Goal: Obtain resource: Obtain resource

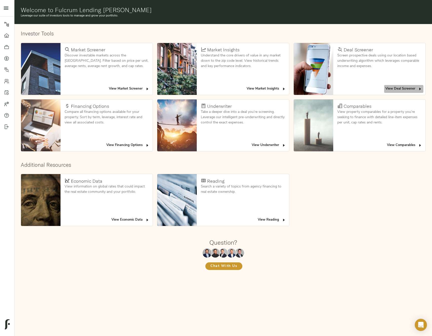
click at [324, 89] on span "View Deal Screener" at bounding box center [403, 89] width 37 height 6
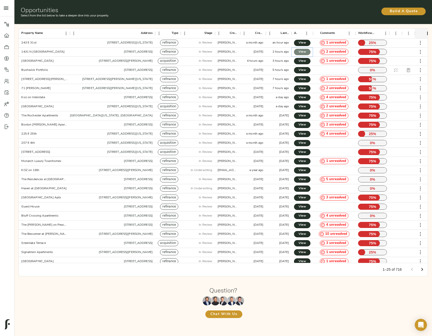
click at [305, 52] on span "View" at bounding box center [302, 51] width 6 height 5
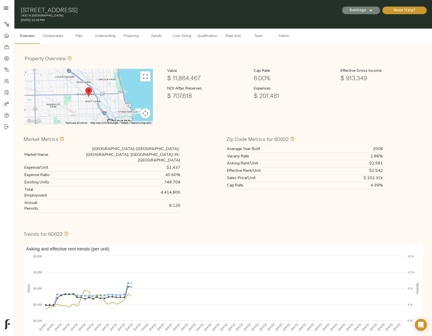
click at [358, 13] on span "Settings" at bounding box center [361, 10] width 28 height 6
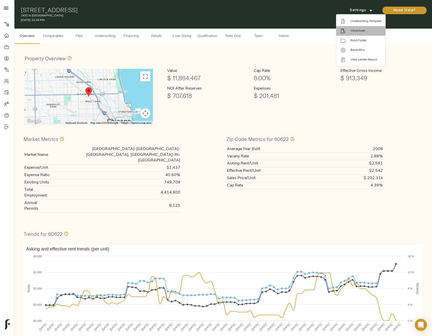
click at [357, 31] on span "Worksheet" at bounding box center [365, 31] width 31 height 5
click at [367, 30] on span "Worksheet" at bounding box center [365, 31] width 31 height 5
click at [355, 20] on span "Underwriting Template" at bounding box center [365, 21] width 31 height 5
